Goal: Find specific page/section: Find specific page/section

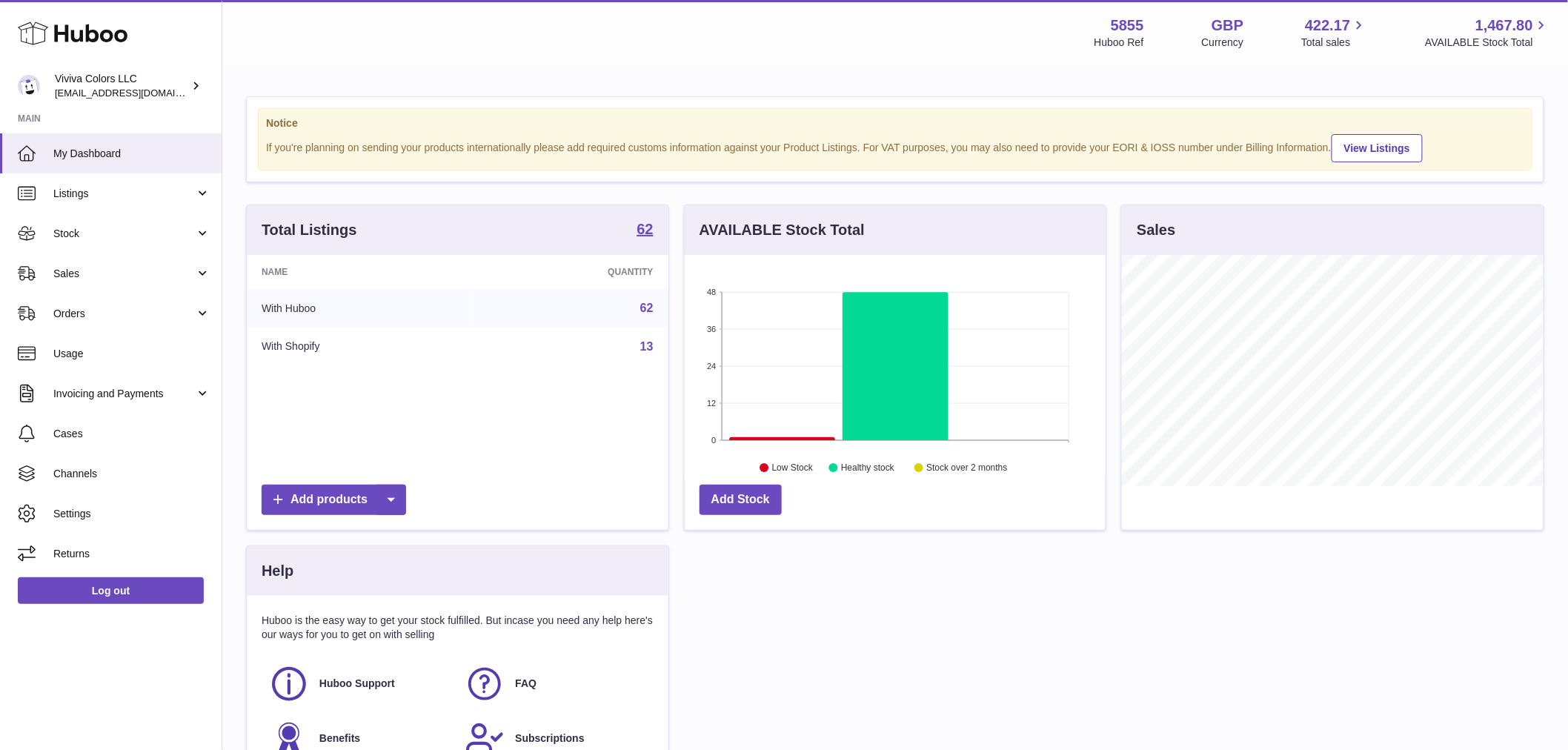
scroll to position [231, 420]
drag, startPoint x: 69, startPoint y: 285, endPoint x: 83, endPoint y: 297, distance: 18.4
click at [69, 285] on link "Sales" at bounding box center [111, 273] width 222 height 40
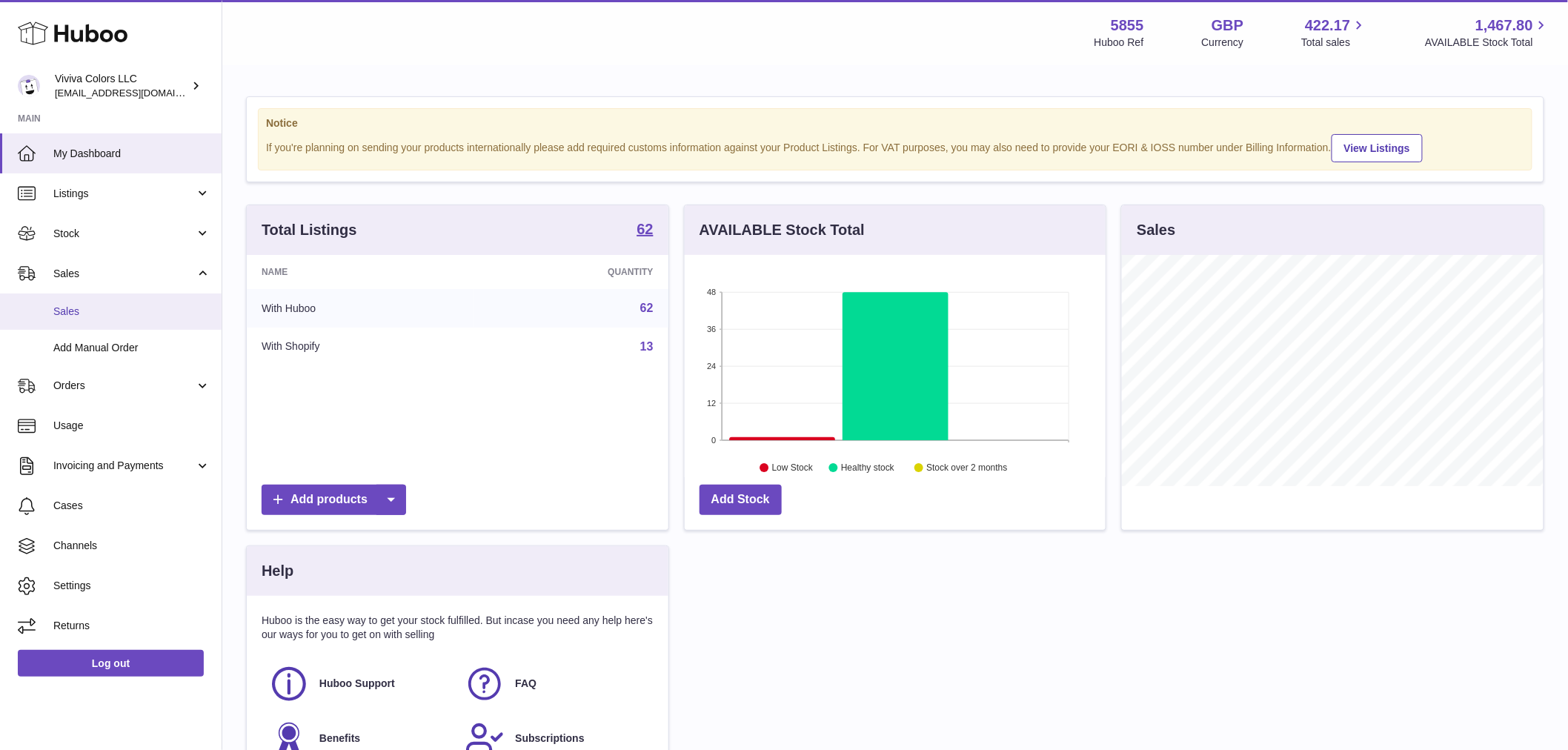
click at [84, 301] on link "Sales" at bounding box center [111, 311] width 222 height 37
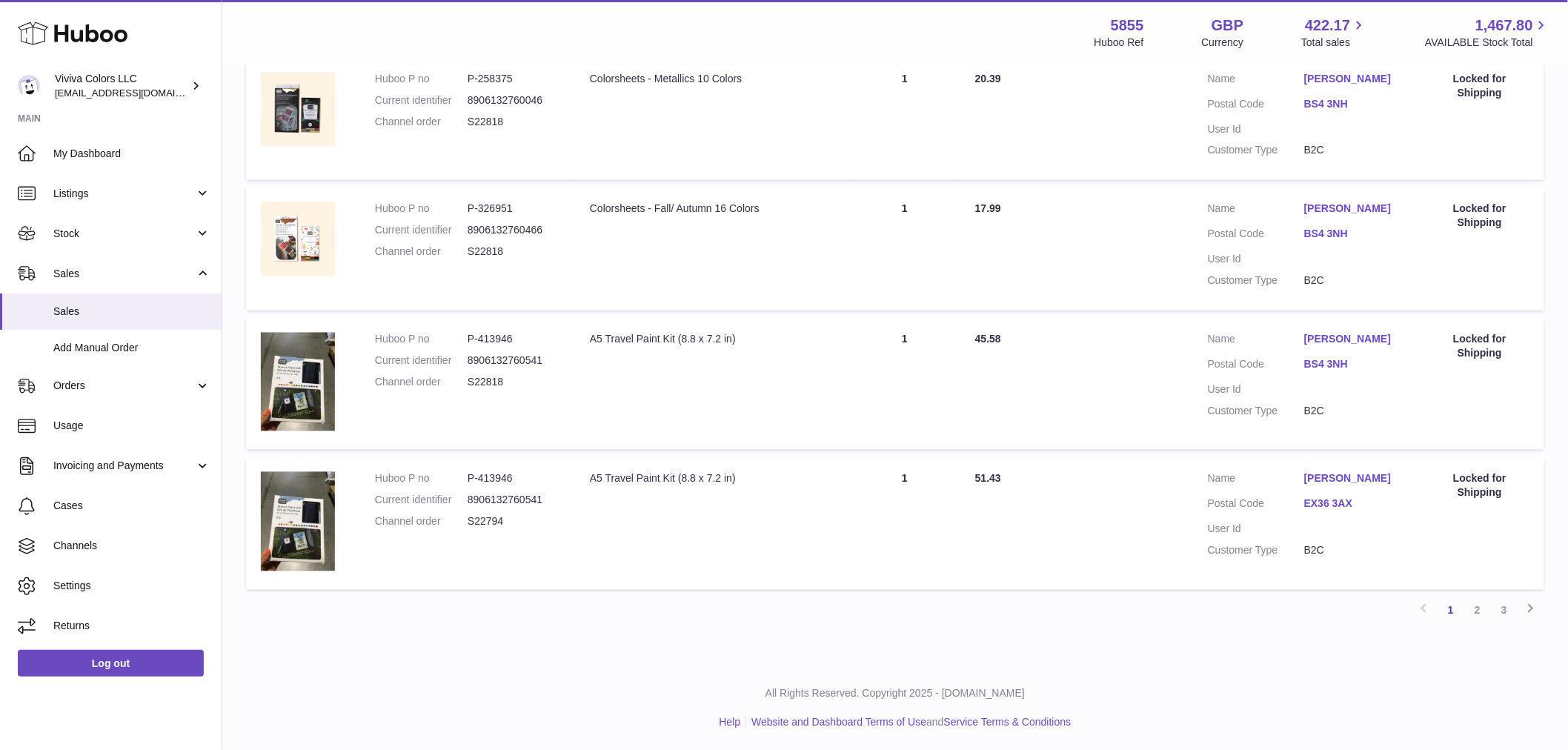
click at [1472, 609] on link "2" at bounding box center [1478, 611] width 26 height 26
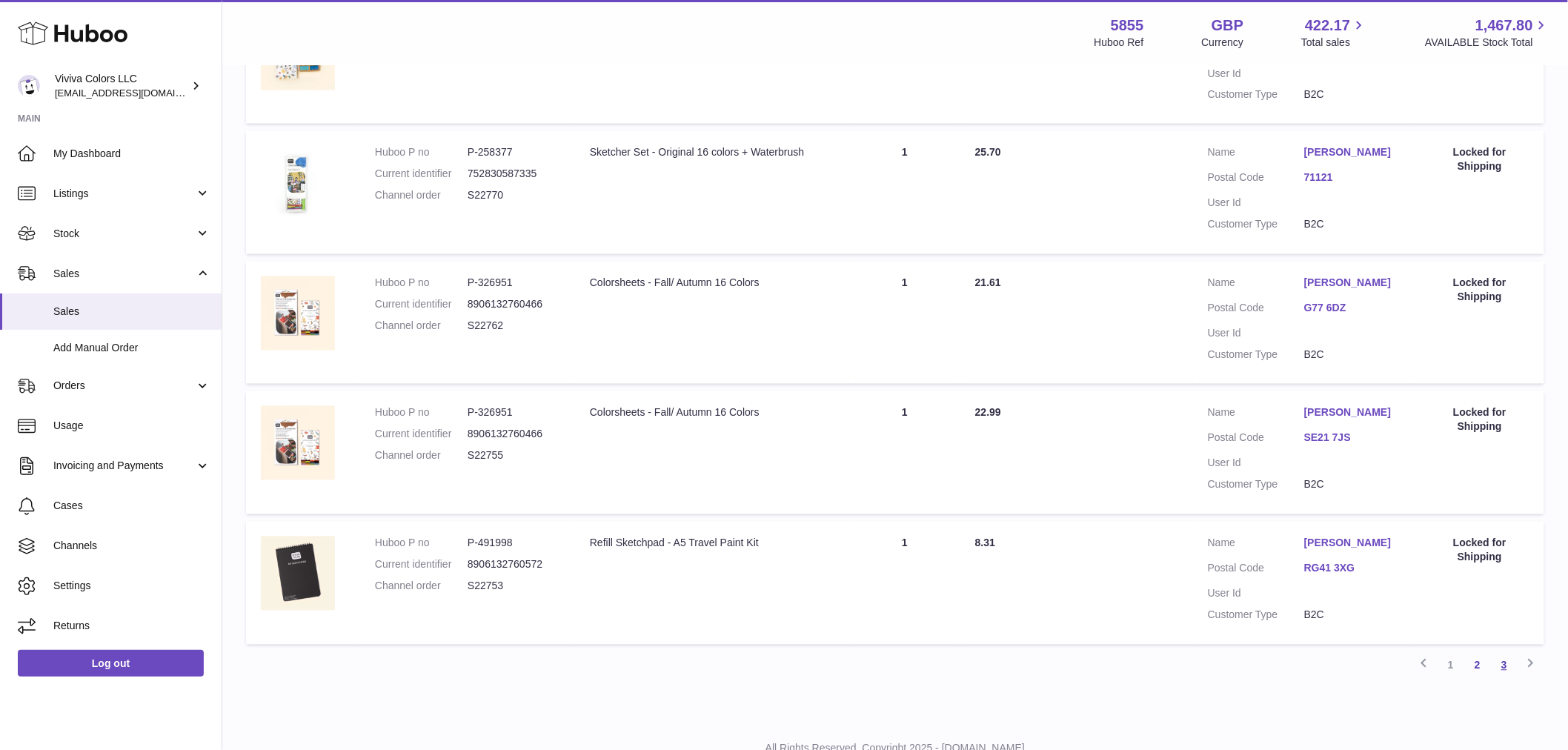
click at [1502, 652] on link "3" at bounding box center [1504, 665] width 26 height 26
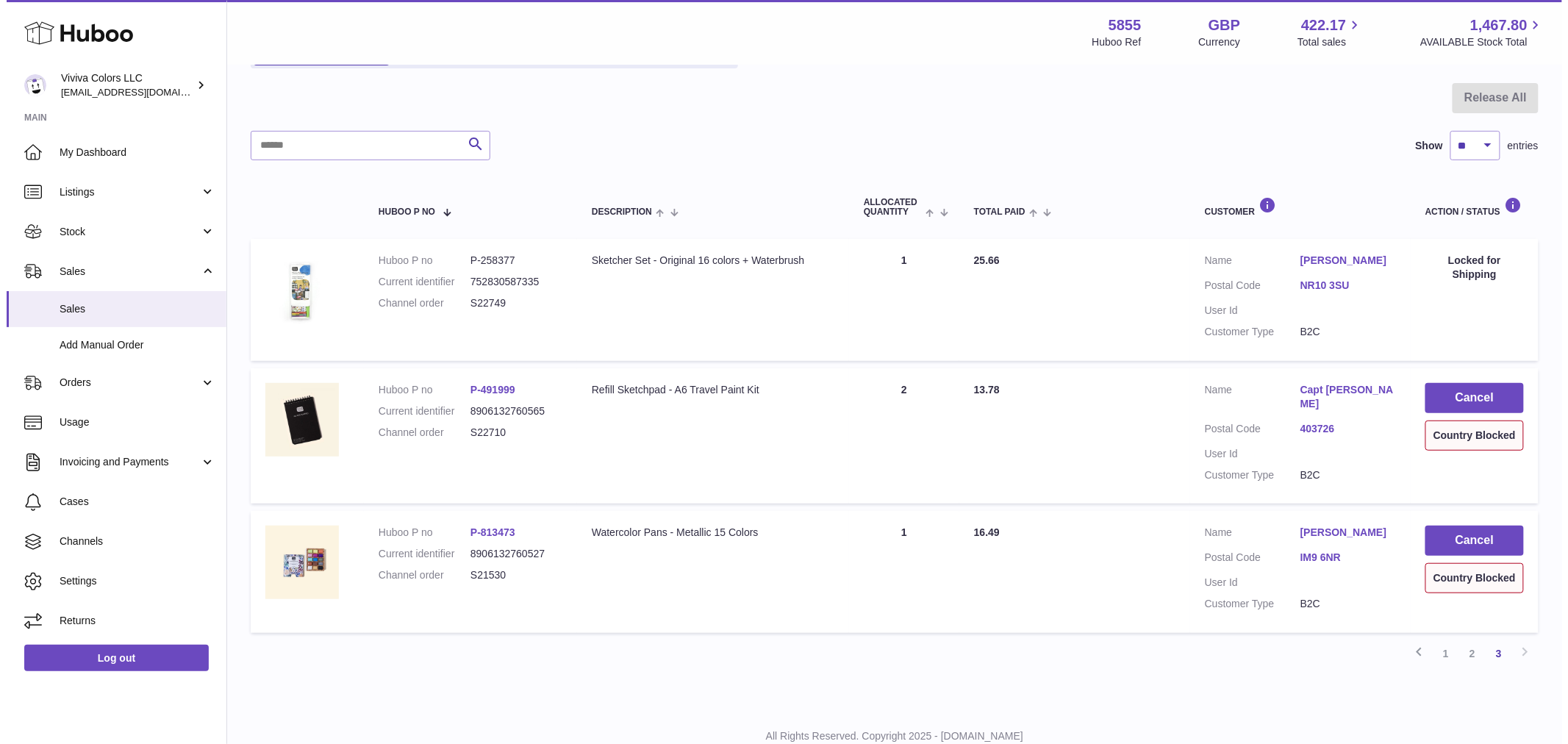
scroll to position [179, 0]
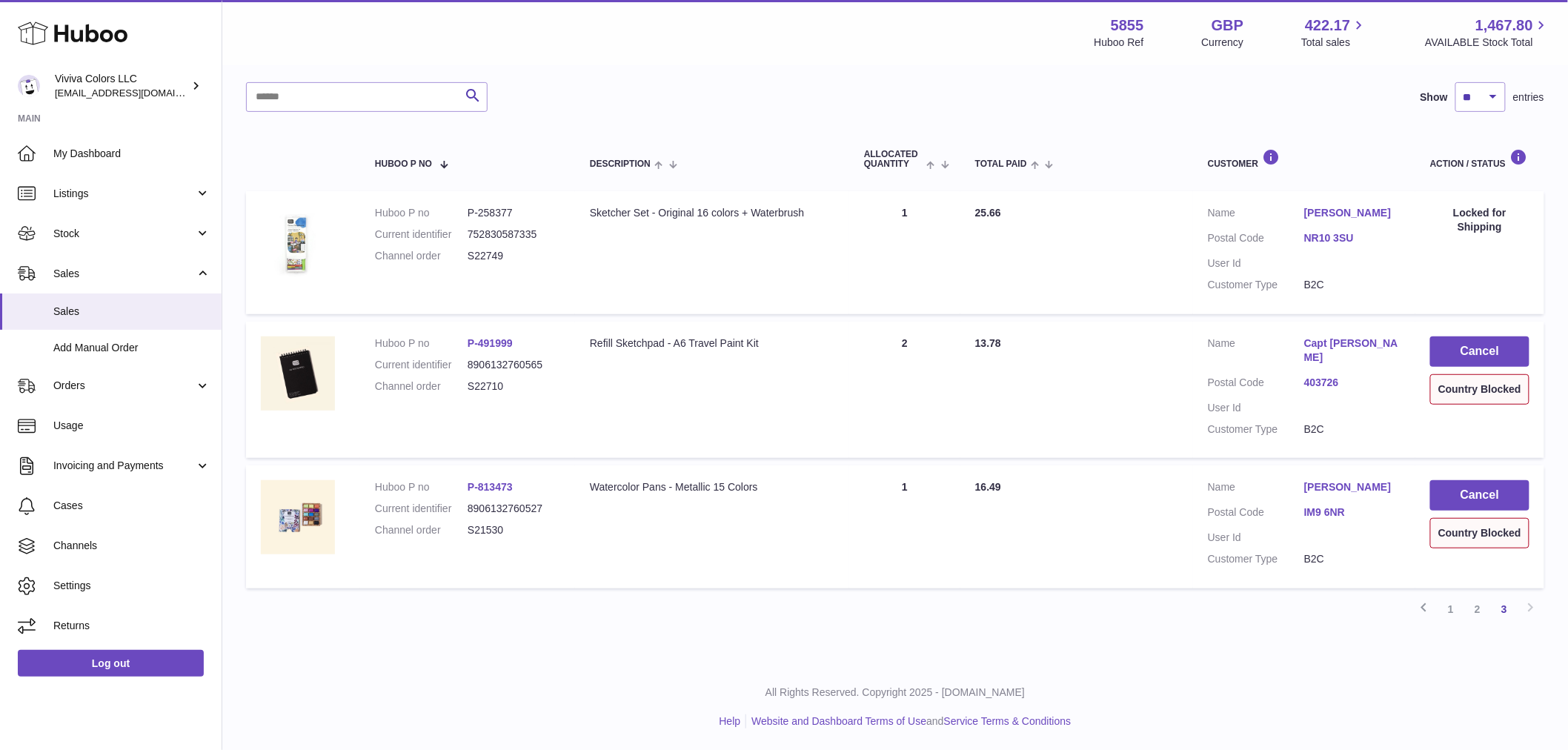
click at [1306, 358] on link "Capt Anshuman Chatterjee" at bounding box center [1353, 351] width 96 height 28
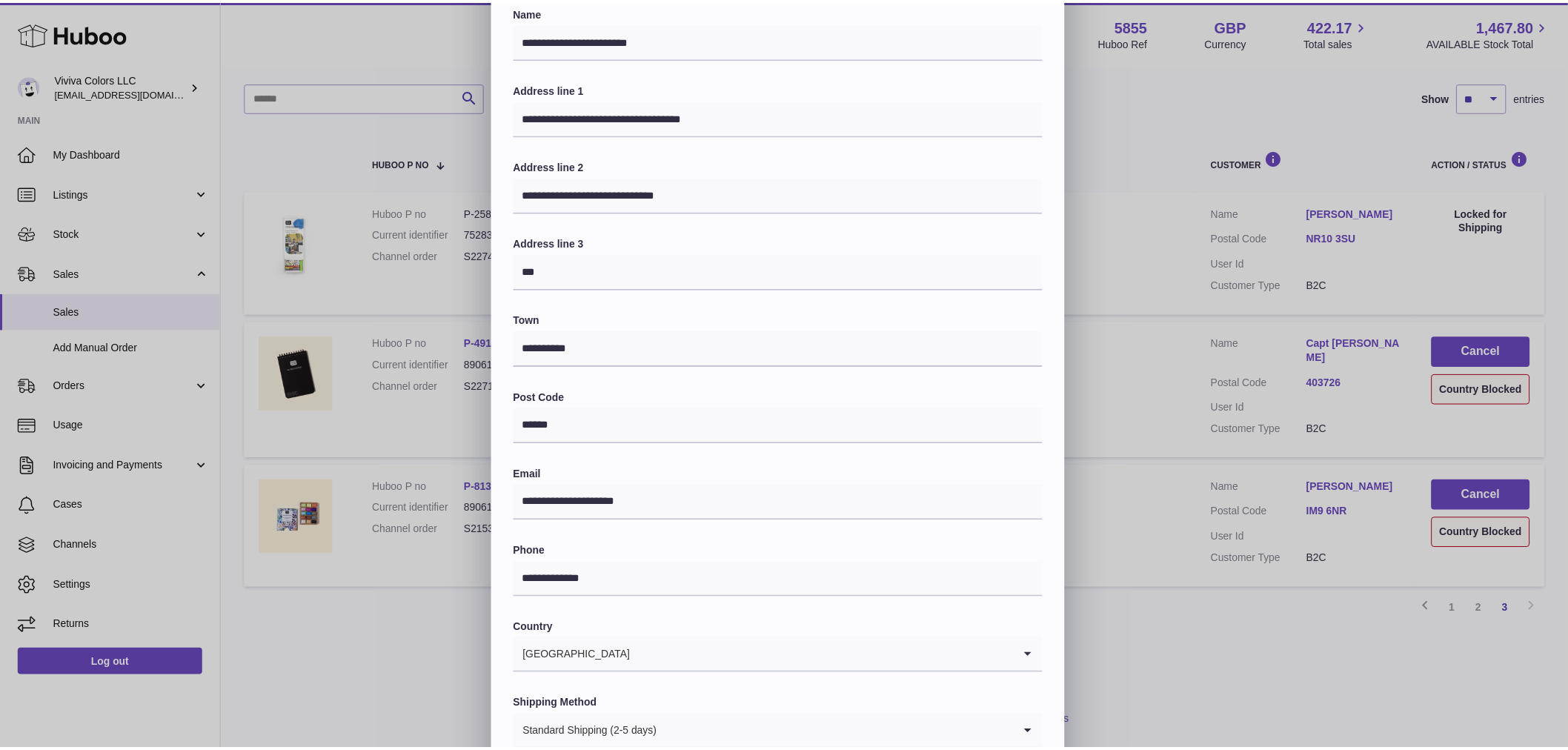
scroll to position [184, 0]
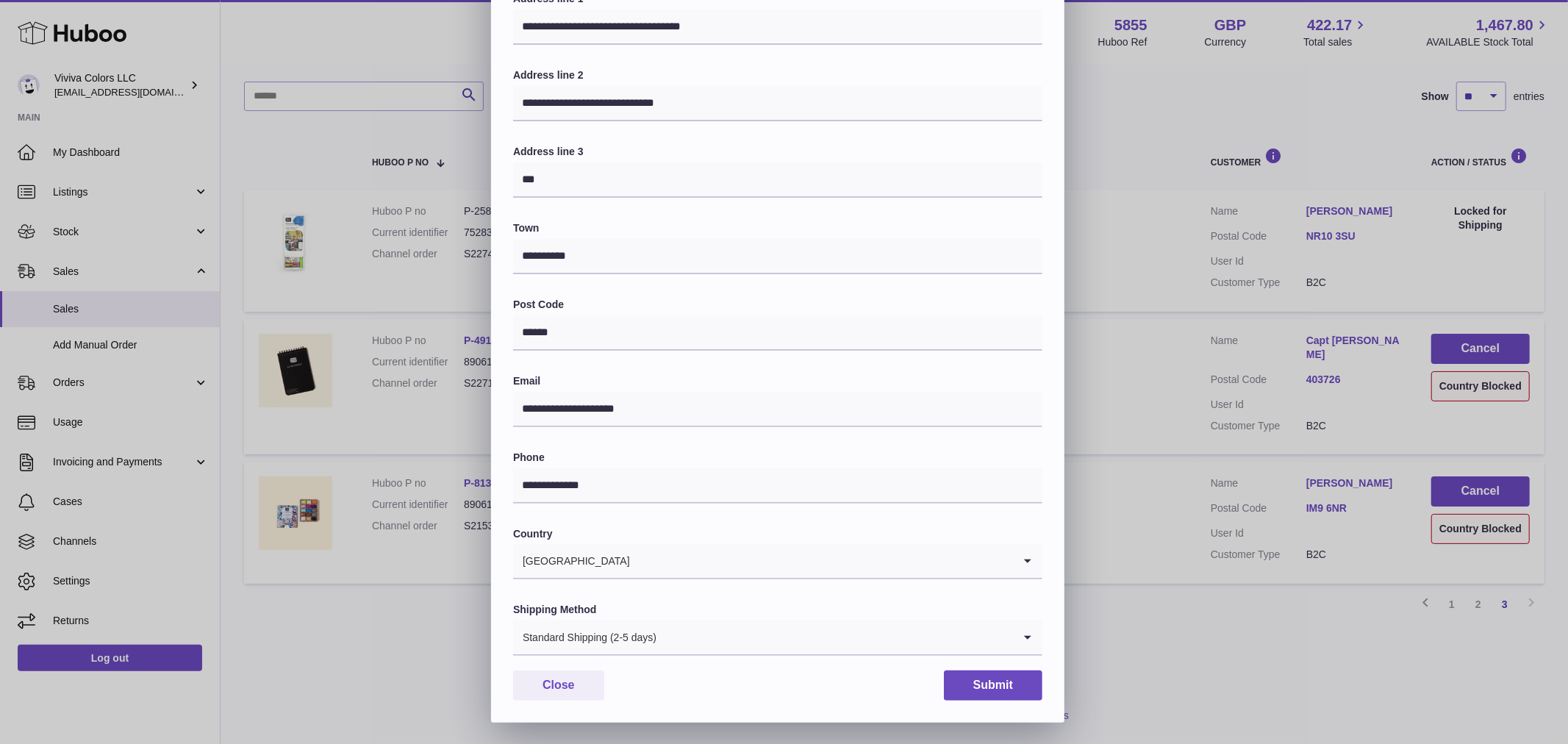
drag, startPoint x: 1114, startPoint y: 360, endPoint x: 1124, endPoint y: 351, distance: 13.5
click at [1115, 357] on div "**********" at bounding box center [784, 281] width 1568 height 882
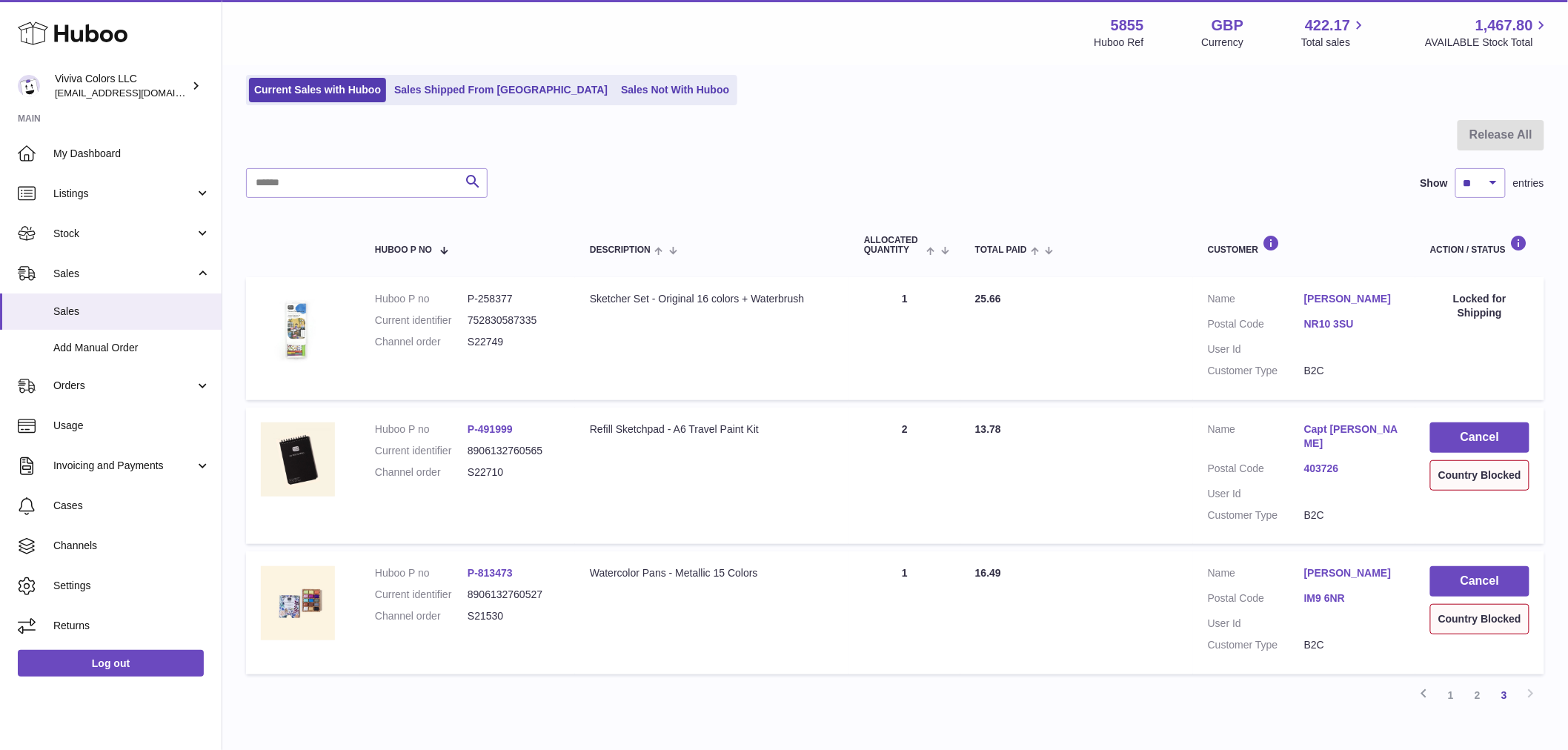
scroll to position [0, 0]
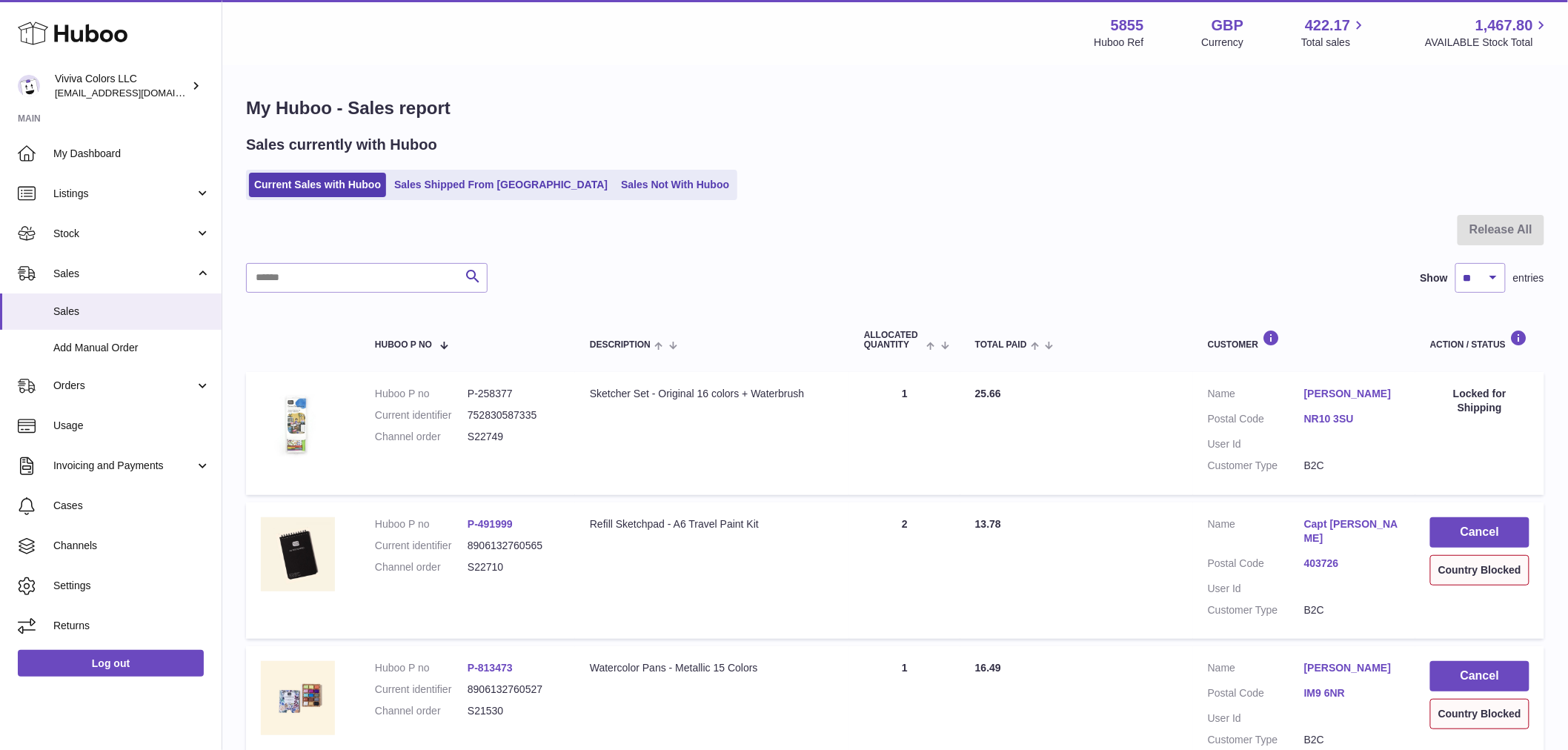
click at [616, 198] on ul "Current Sales with Huboo Sales Shipped From Huboo Sales Not With Huboo" at bounding box center [492, 184] width 491 height 30
click at [627, 178] on link "Sales Not With Huboo" at bounding box center [675, 185] width 119 height 24
